Goal: Transaction & Acquisition: Download file/media

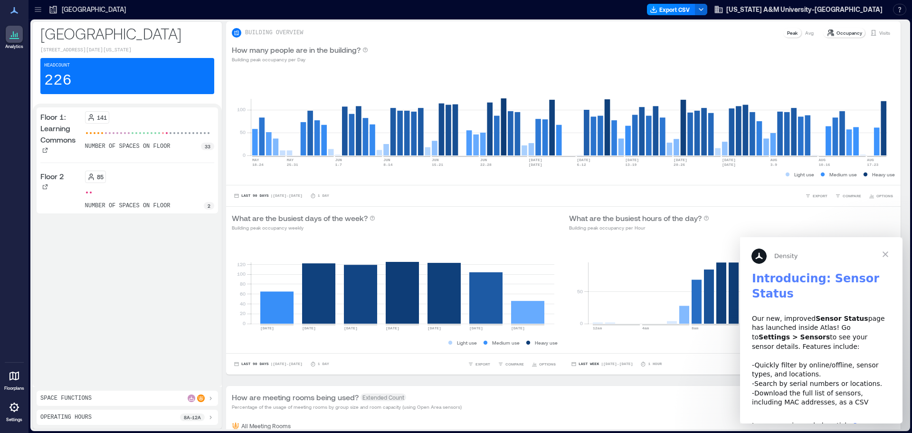
click at [885, 253] on span "Close" at bounding box center [885, 254] width 34 height 34
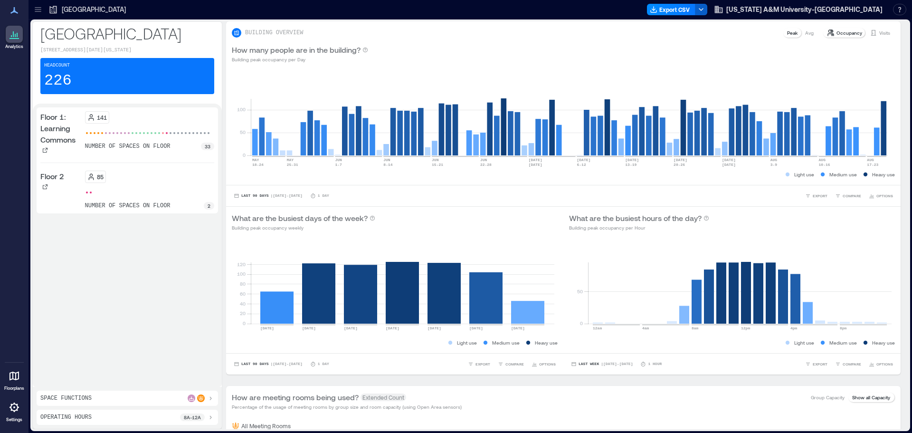
click at [705, 9] on icon "button" at bounding box center [701, 10] width 8 height 8
click at [657, 8] on icon "button" at bounding box center [654, 10] width 8 height 8
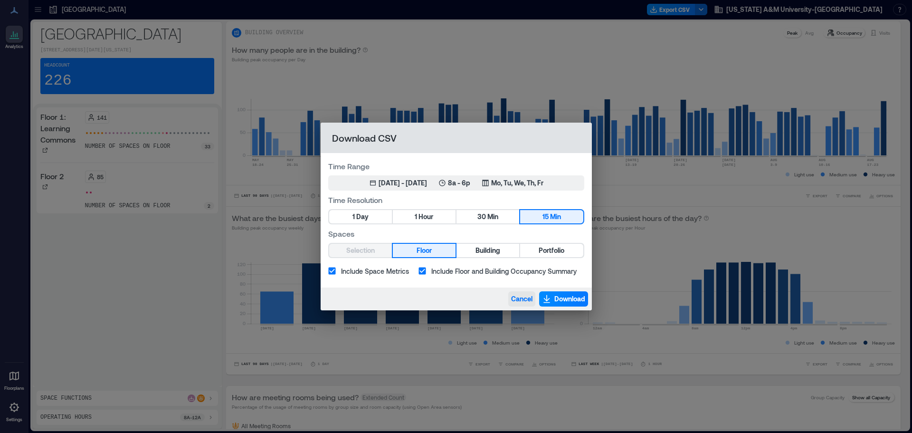
click at [519, 295] on span "Cancel" at bounding box center [521, 299] width 21 height 10
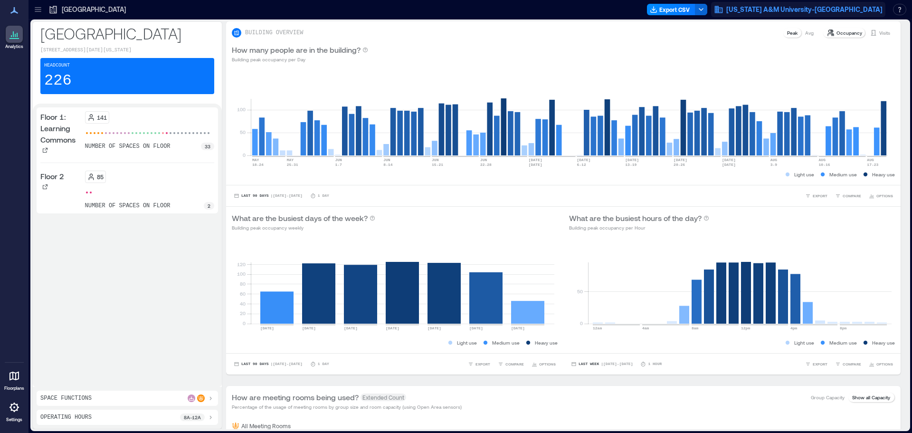
click at [792, 9] on span "Texas A&M University-Corpus Christi" at bounding box center [804, 10] width 156 height 10
click at [611, 43] on div "How many people are in the building? Building peak occupancy per Day" at bounding box center [563, 53] width 675 height 30
click at [695, 6] on button "Export CSV" at bounding box center [671, 9] width 48 height 11
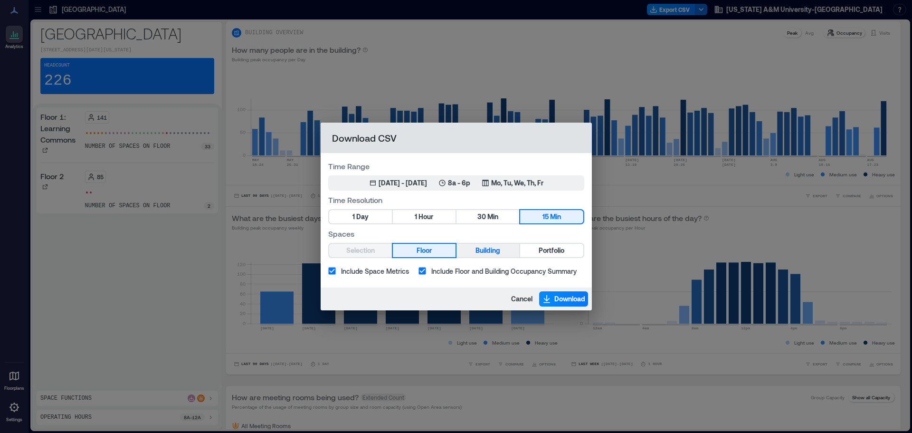
click at [479, 247] on span "Building" at bounding box center [488, 251] width 25 height 12
click at [420, 216] on span "Hour" at bounding box center [426, 217] width 15 height 12
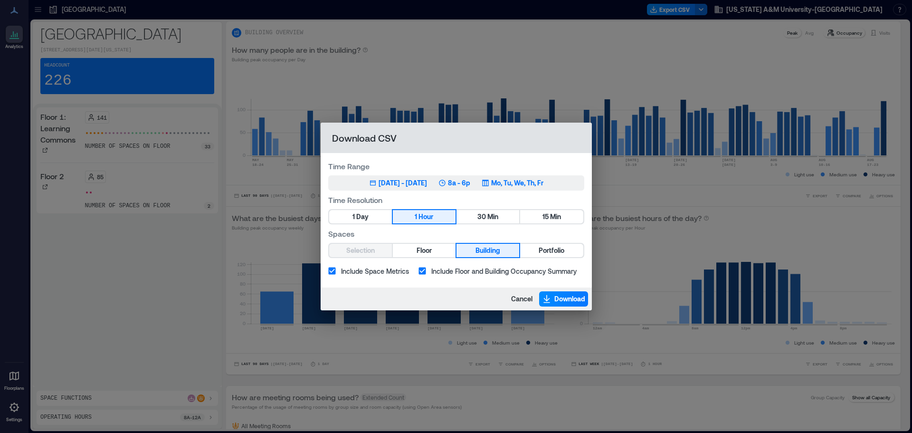
click at [499, 182] on div "May 20, 2025 - Aug 19, 2025 8a - 6p Mo, Tu, We, Th, Fr" at bounding box center [456, 183] width 174 height 10
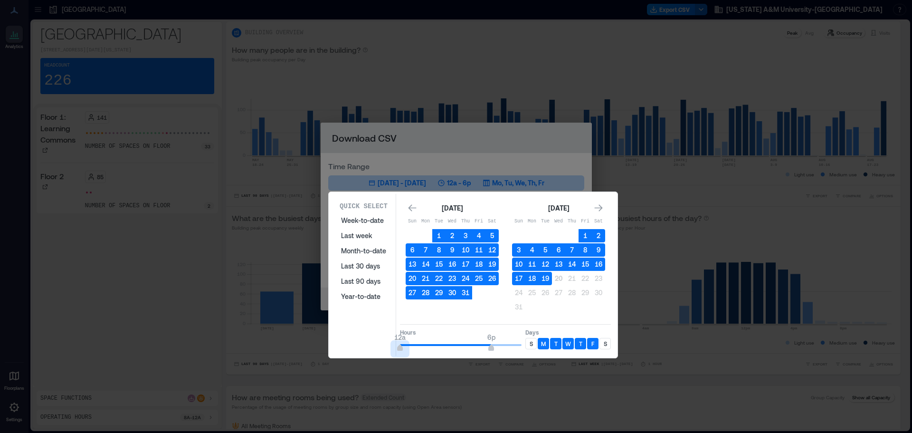
type input "*"
drag, startPoint x: 440, startPoint y: 347, endPoint x: 367, endPoint y: 342, distance: 73.4
click at [367, 342] on div "Quick Select Week-to-date Last week Month-to-date Last 30 days Last 90 days Yea…" at bounding box center [473, 275] width 283 height 162
type input "**"
drag, startPoint x: 490, startPoint y: 347, endPoint x: 523, endPoint y: 346, distance: 33.3
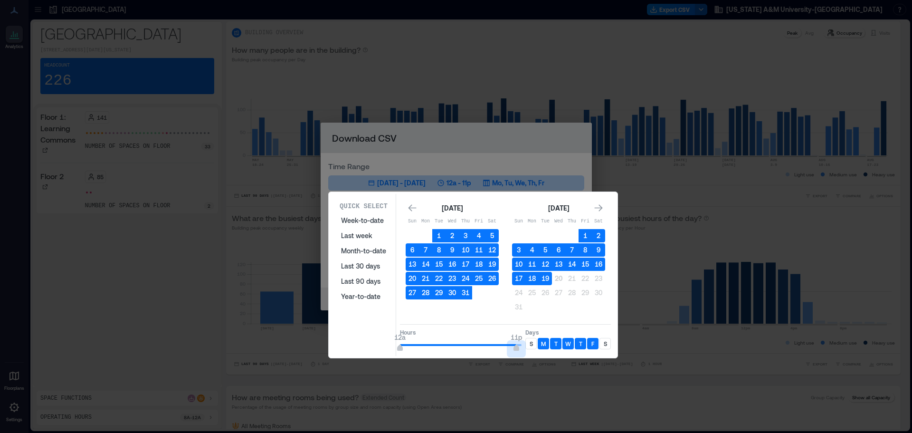
click at [519, 347] on span "11p" at bounding box center [517, 349] width 6 height 4
click at [533, 344] on div "S" at bounding box center [530, 343] width 11 height 11
click at [603, 342] on div "S" at bounding box center [605, 343] width 11 height 11
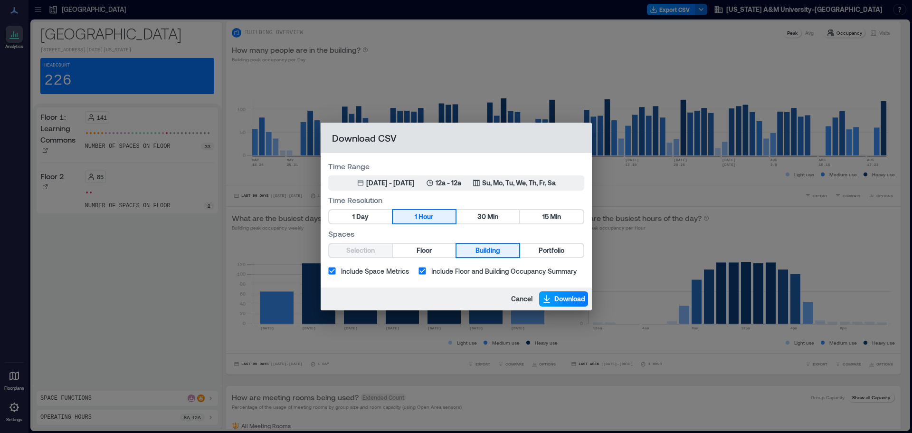
click at [554, 300] on span "Download" at bounding box center [569, 299] width 31 height 10
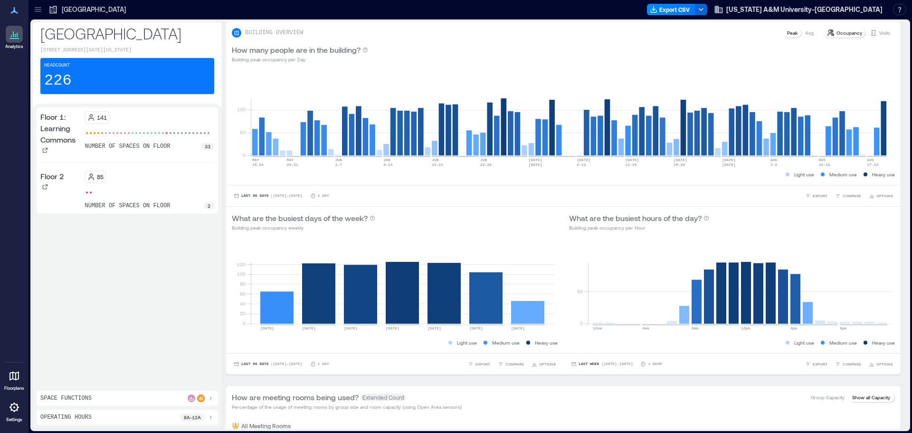
drag, startPoint x: 236, startPoint y: 29, endPoint x: 78, endPoint y: 35, distance: 157.8
click at [236, 29] on span at bounding box center [237, 33] width 10 height 10
click at [78, 35] on p "Tamucc Bell Library" at bounding box center [127, 33] width 174 height 19
click at [38, 9] on icon at bounding box center [38, 10] width 10 height 10
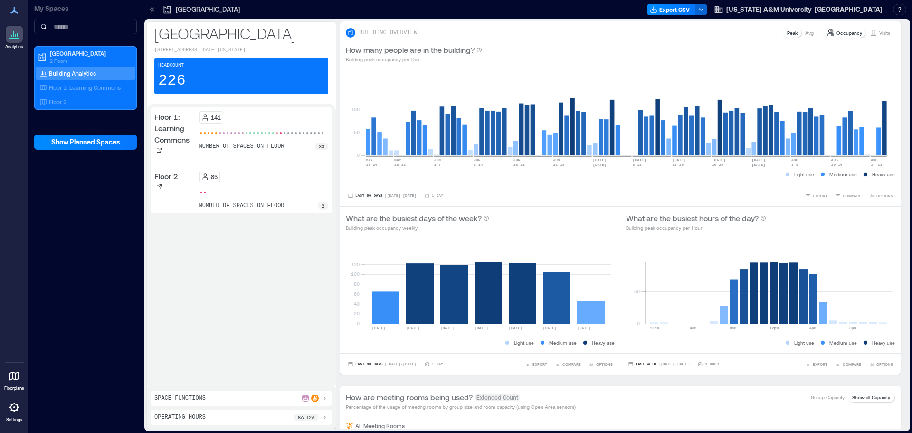
drag, startPoint x: 151, startPoint y: 11, endPoint x: 132, endPoint y: 304, distance: 293.2
click at [151, 11] on icon at bounding box center [151, 9] width 2 height 4
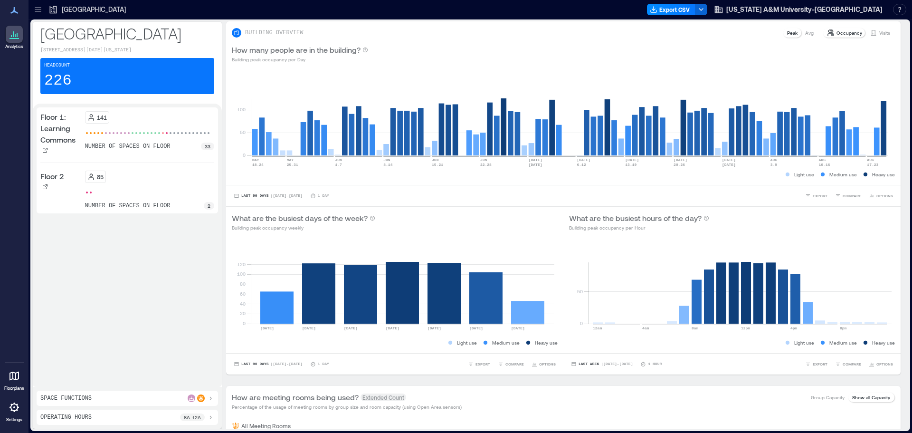
click at [37, 8] on icon at bounding box center [38, 7] width 6 height 1
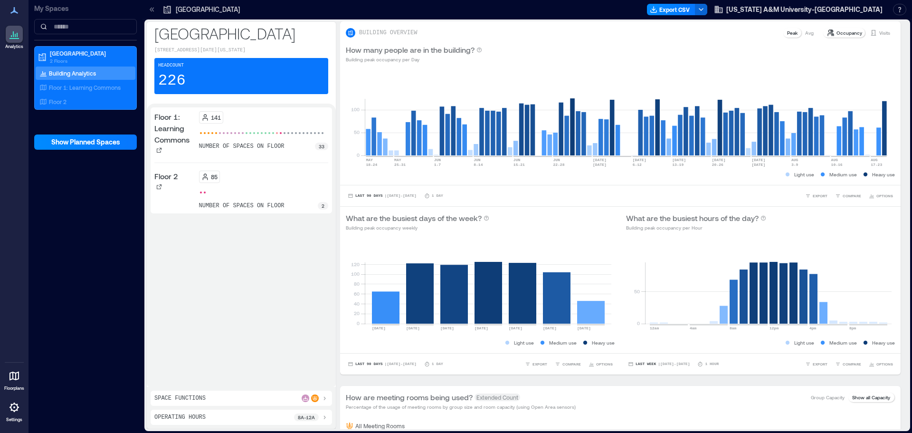
drag, startPoint x: 68, startPoint y: 55, endPoint x: 86, endPoint y: 118, distance: 65.7
click at [68, 55] on p "Tamucc Bell Library" at bounding box center [90, 53] width 80 height 8
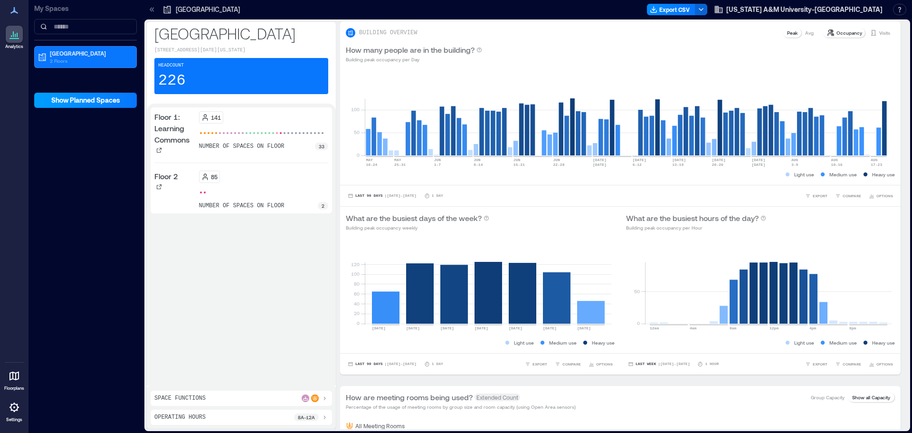
click at [88, 103] on span "Show Planned Spaces" at bounding box center [85, 100] width 69 height 10
click at [186, 219] on div "Floor 1: Learning Commons 141 number of spaces on floor 33 Floor 2 85 number of…" at bounding box center [241, 245] width 181 height 276
click at [57, 51] on p "Tamucc Bell Library" at bounding box center [90, 53] width 80 height 8
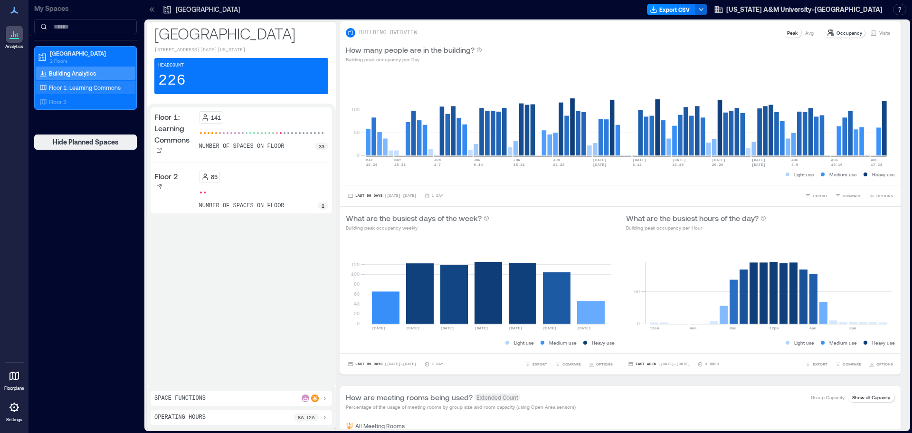
click at [88, 87] on p "Floor 1: Learning Commons" at bounding box center [85, 88] width 72 height 8
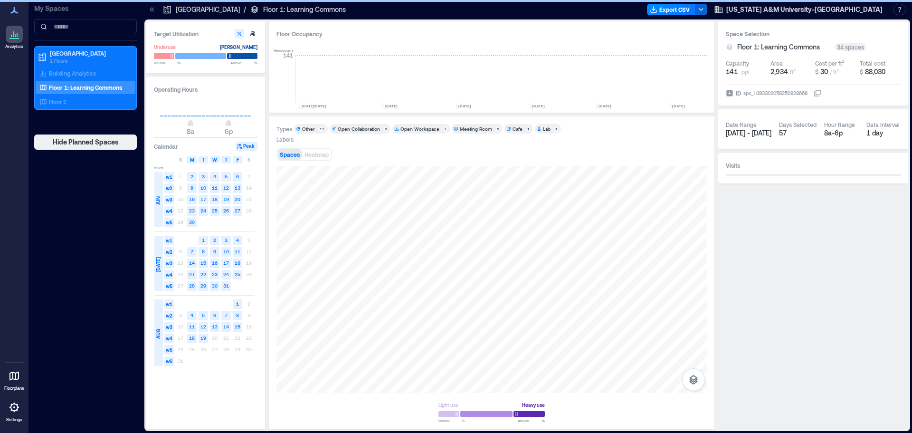
click at [13, 381] on icon at bounding box center [14, 375] width 11 height 11
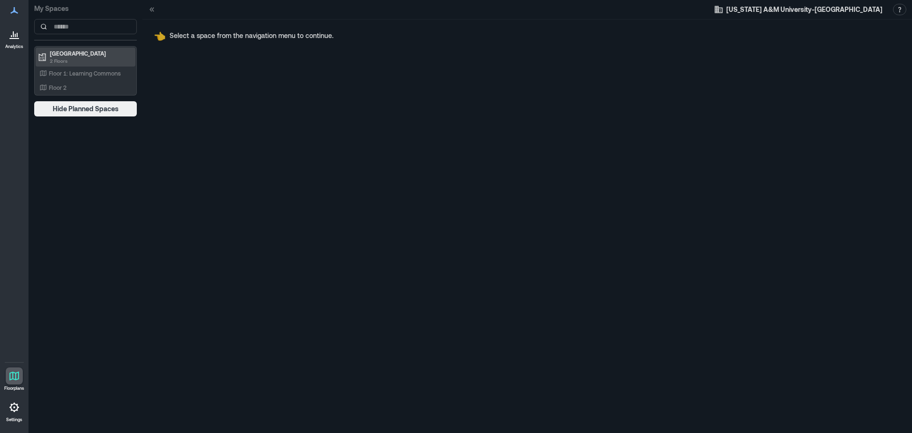
click at [62, 63] on p "2 Floors" at bounding box center [90, 61] width 80 height 8
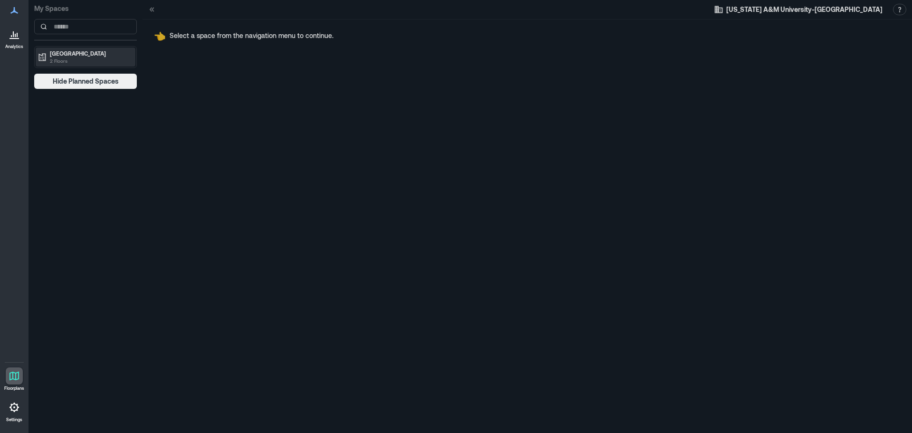
click at [63, 56] on p "Tamucc Bell Library" at bounding box center [90, 53] width 80 height 8
click at [64, 71] on p "Floor 1: Learning Commons" at bounding box center [85, 73] width 72 height 8
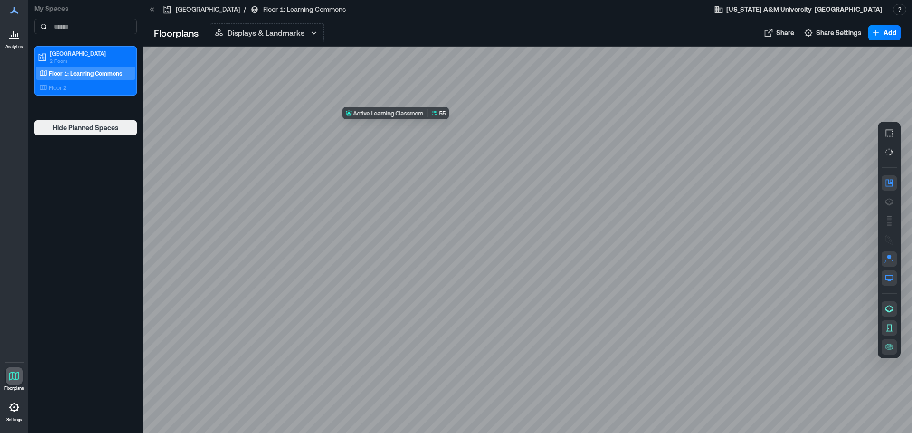
click at [441, 129] on div at bounding box center [528, 240] width 770 height 386
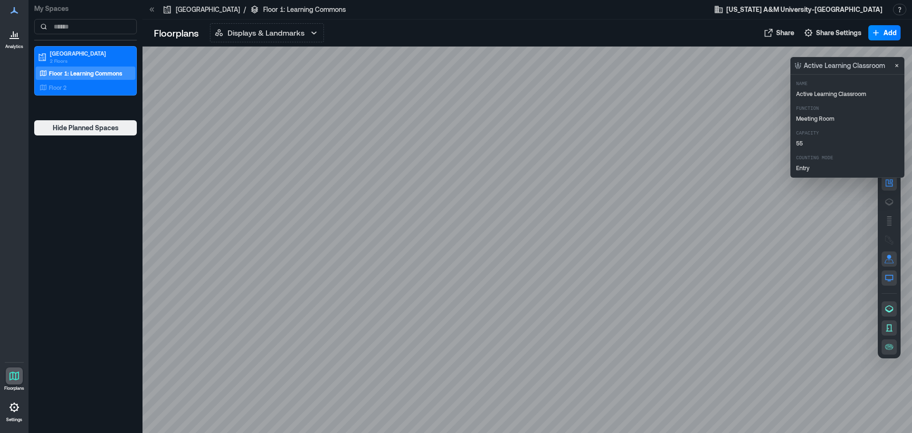
drag, startPoint x: 14, startPoint y: 32, endPoint x: 19, endPoint y: 31, distance: 4.8
click at [14, 32] on icon at bounding box center [14, 34] width 11 height 11
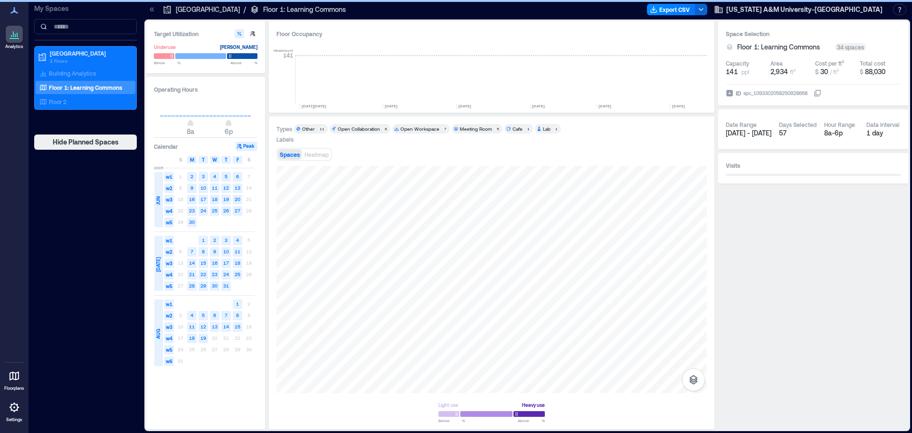
scroll to position [0, 2037]
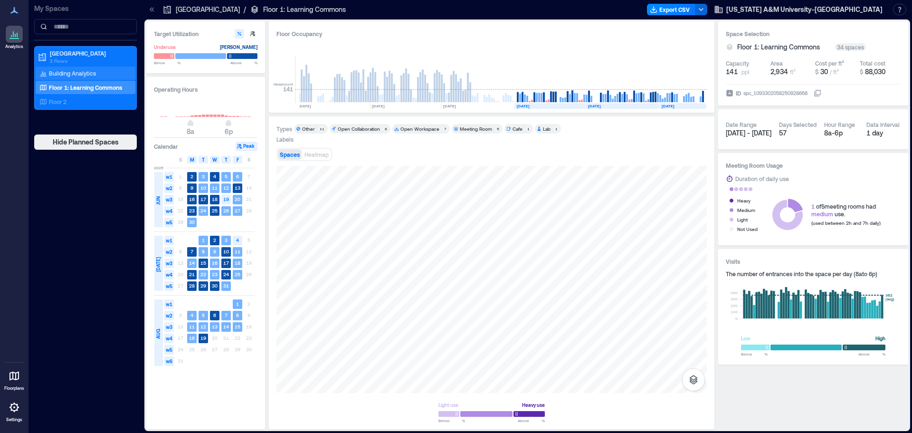
click at [63, 73] on p "Building Analytics" at bounding box center [72, 73] width 47 height 8
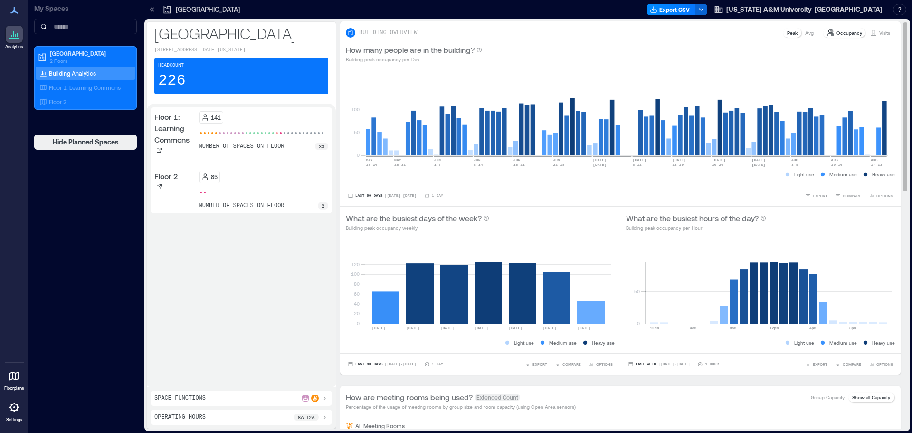
click at [847, 34] on p "Occupancy" at bounding box center [850, 33] width 26 height 8
click at [841, 29] on p "Occupancy" at bounding box center [850, 33] width 26 height 8
drag, startPoint x: 90, startPoint y: 86, endPoint x: 200, endPoint y: 274, distance: 218.4
click at [90, 86] on p "Floor 1: Learning Commons" at bounding box center [85, 88] width 72 height 8
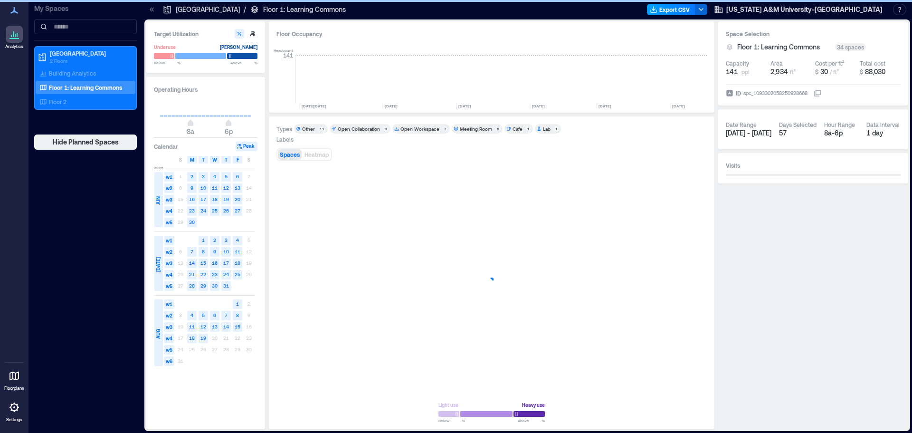
click at [695, 11] on button "Export CSV" at bounding box center [671, 9] width 48 height 11
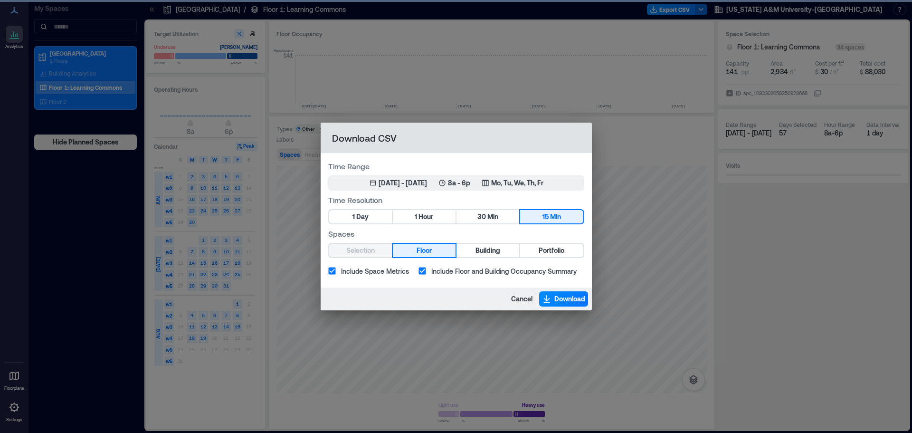
scroll to position [0, 2037]
click at [415, 217] on span "1" at bounding box center [416, 217] width 2 height 12
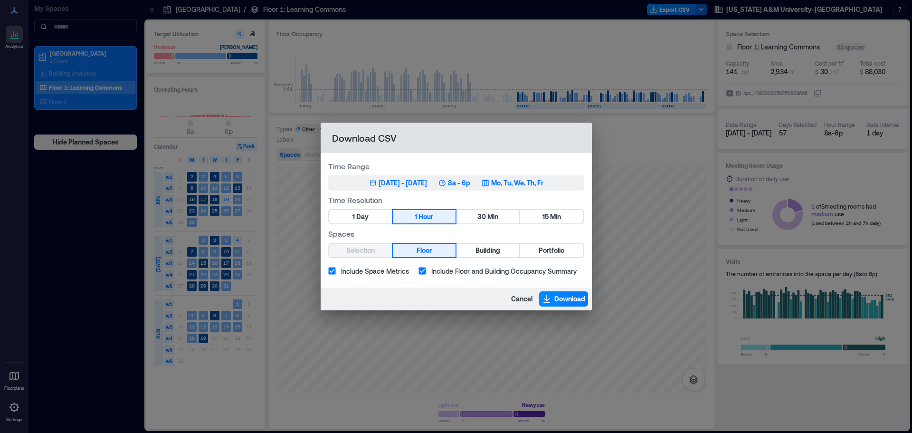
click at [488, 182] on icon "button" at bounding box center [485, 183] width 6 height 6
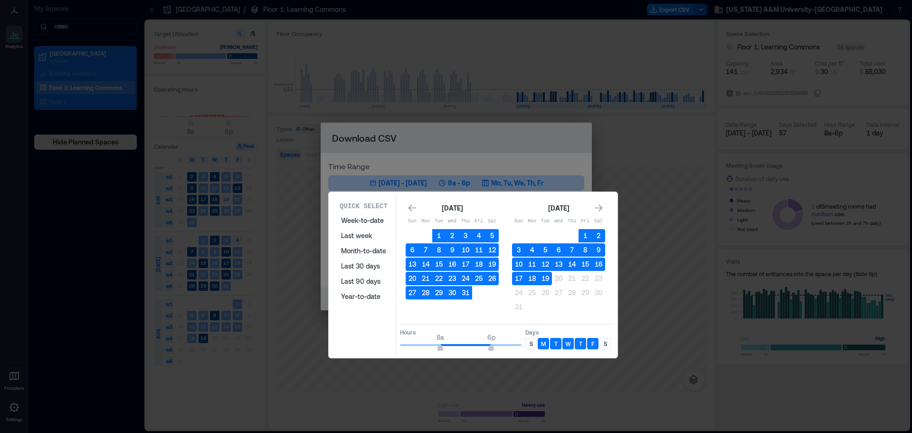
click at [531, 341] on p "S" at bounding box center [531, 344] width 3 height 8
click at [606, 341] on p "S" at bounding box center [605, 344] width 3 height 8
click at [516, 343] on span "8a 11p" at bounding box center [461, 345] width 122 height 14
type input "**"
drag, startPoint x: 517, startPoint y: 348, endPoint x: 526, endPoint y: 347, distance: 8.6
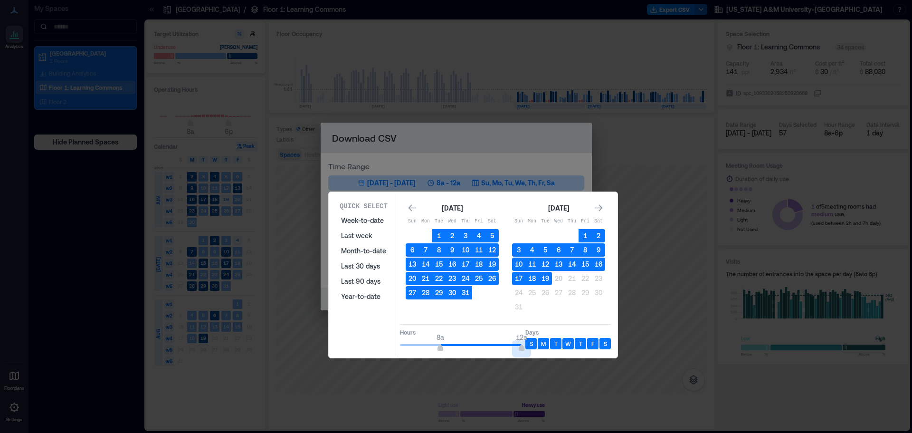
click at [526, 347] on div "Hours 8a 12a Days S M T W T F S" at bounding box center [505, 338] width 211 height 28
type input "*"
drag, startPoint x: 384, startPoint y: 347, endPoint x: 354, endPoint y: 346, distance: 30.4
click at [354, 346] on div "Quick Select Week-to-date Last week Month-to-date Last 30 days Last 90 days Yea…" at bounding box center [473, 275] width 283 height 162
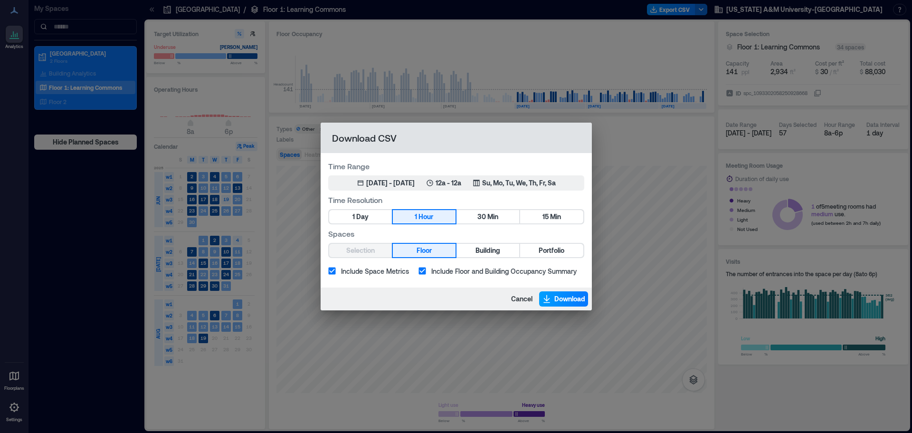
click at [558, 296] on span "Download" at bounding box center [569, 299] width 31 height 10
